Goal: Obtain resource: Download file/media

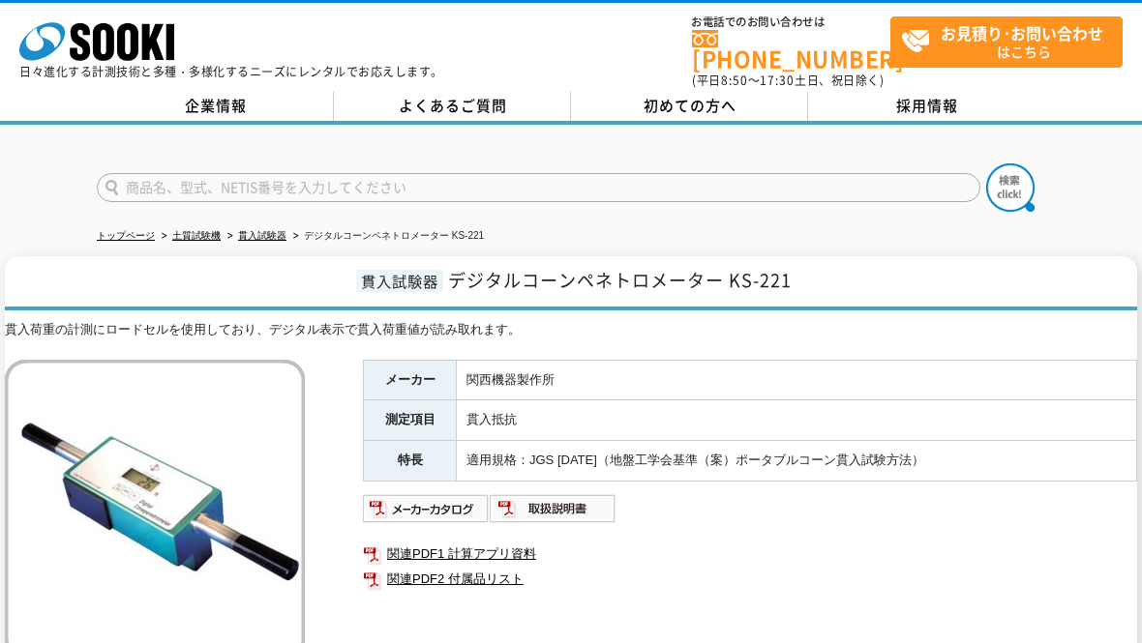
scroll to position [386, 0]
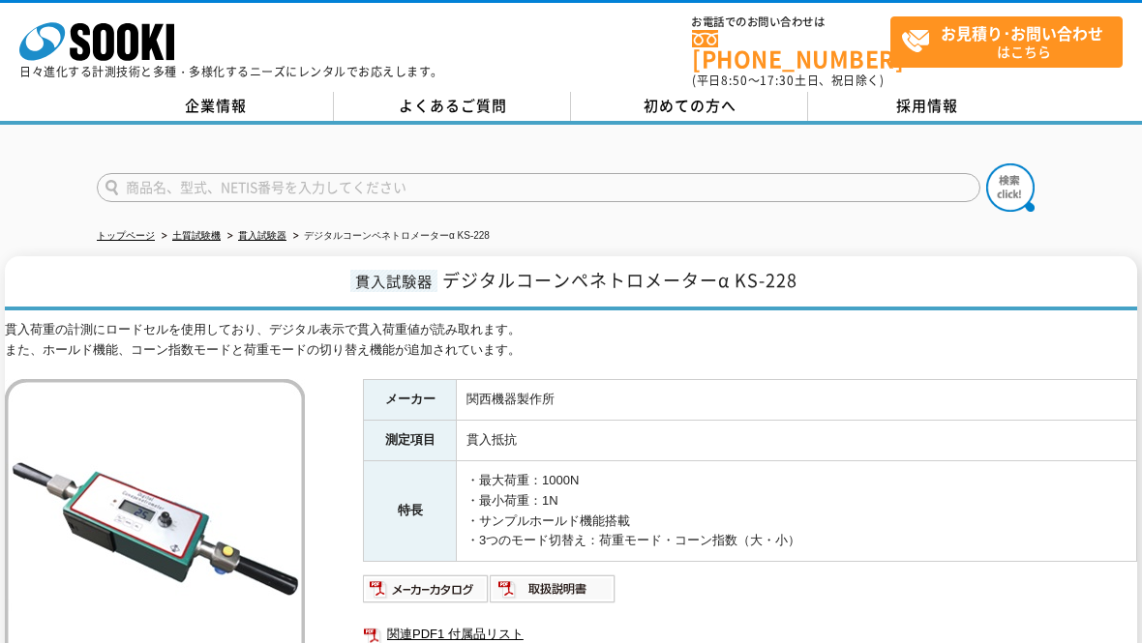
scroll to position [193, 0]
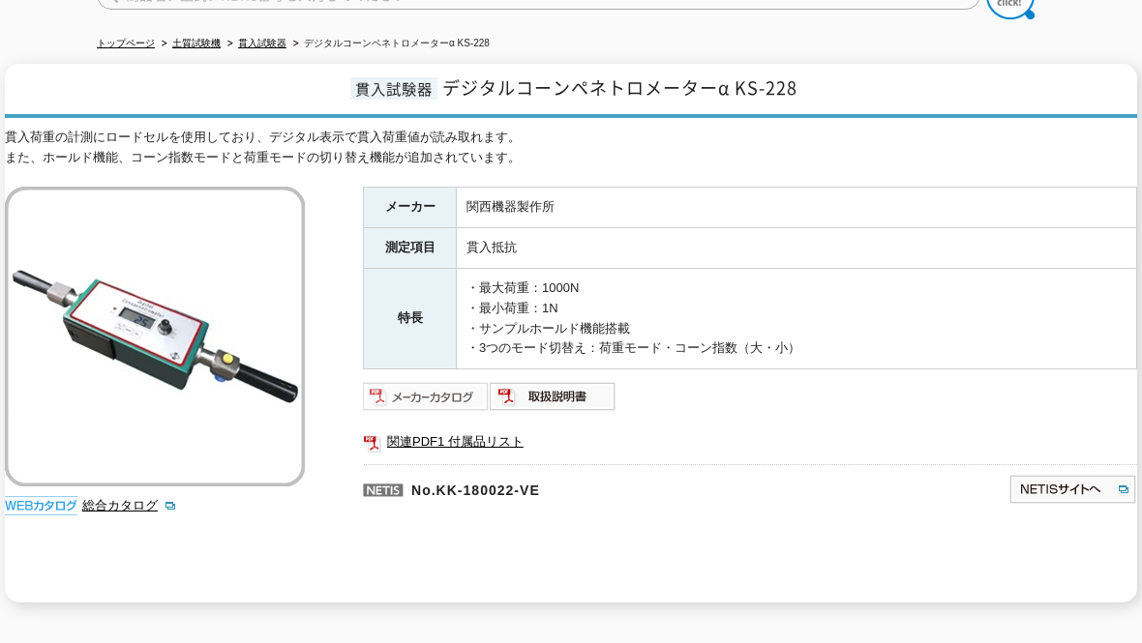
click at [431, 381] on img at bounding box center [426, 396] width 127 height 31
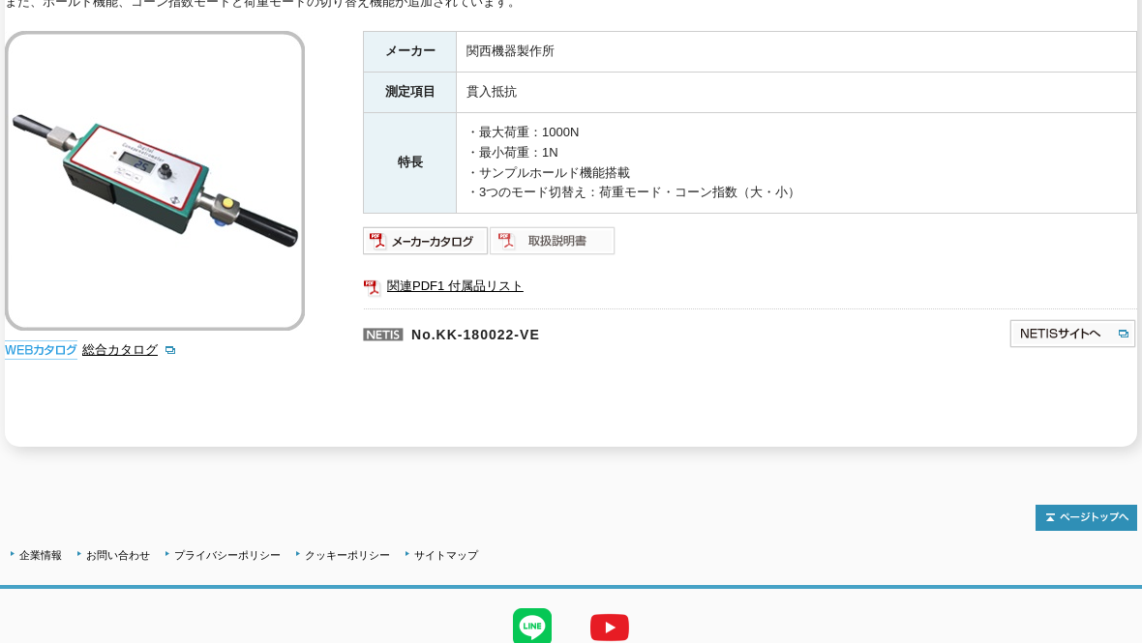
scroll to position [316, 0]
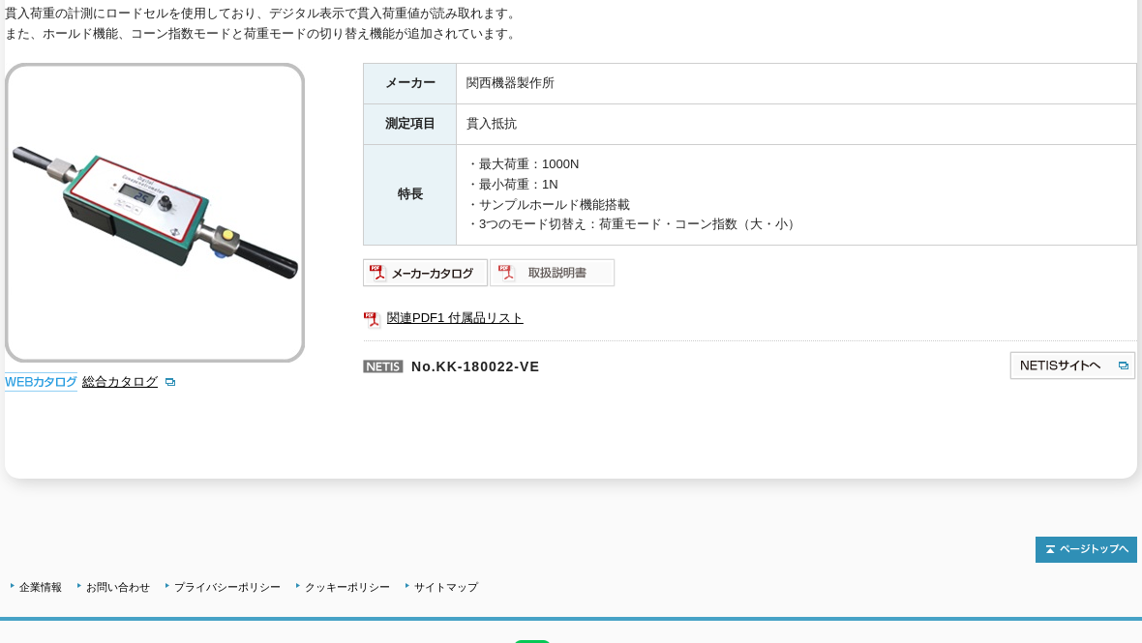
click at [561, 261] on img at bounding box center [553, 272] width 127 height 31
click at [478, 307] on link "関連PDF1 付属品リスト" at bounding box center [750, 318] width 774 height 25
